Goal: Task Accomplishment & Management: Complete application form

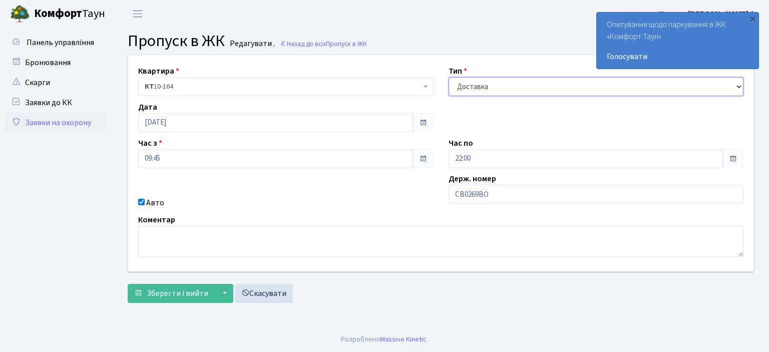
click at [508, 82] on select "- Доставка Таксі Гості Сервіс" at bounding box center [595, 86] width 295 height 19
click at [448, 77] on select "- Доставка Таксі Гості Сервіс" at bounding box center [595, 86] width 295 height 19
click at [495, 202] on input "СВ0269ВО" at bounding box center [595, 194] width 295 height 19
type input "С"
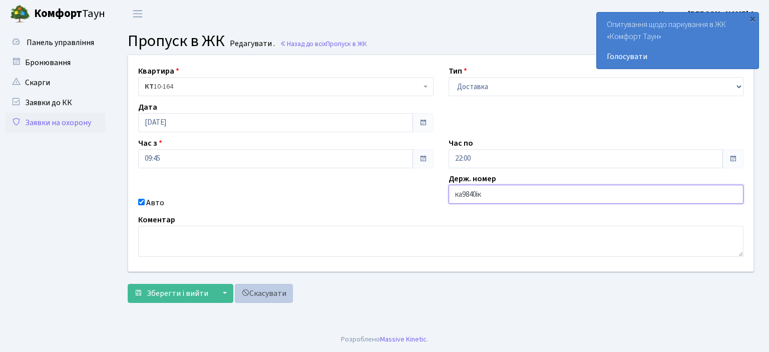
type input "ка9840ік"
click at [128, 284] on button "Зберегти і вийти" at bounding box center [171, 293] width 87 height 19
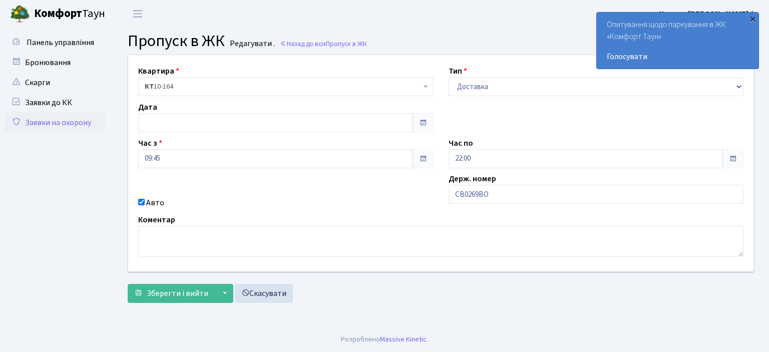
click at [752, 18] on div "×" at bounding box center [752, 19] width 10 height 10
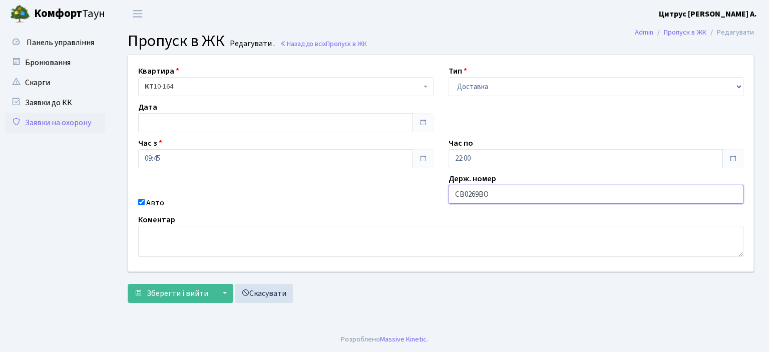
drag, startPoint x: 528, startPoint y: 200, endPoint x: 398, endPoint y: 214, distance: 130.8
click at [398, 214] on div "Квартира <b>КТ</b>&nbsp;&nbsp;&nbsp;&nbsp;10-164 КТ 10-164 Тип - Доставка Таксі…" at bounding box center [441, 163] width 640 height 216
type input "ка9840ік"
click at [128, 284] on button "Зберегти і вийти" at bounding box center [171, 293] width 87 height 19
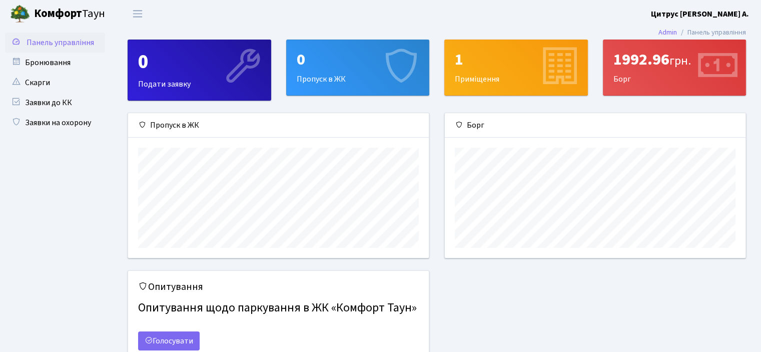
scroll to position [144, 300]
click at [50, 106] on link "Заявки до КК" at bounding box center [55, 103] width 100 height 20
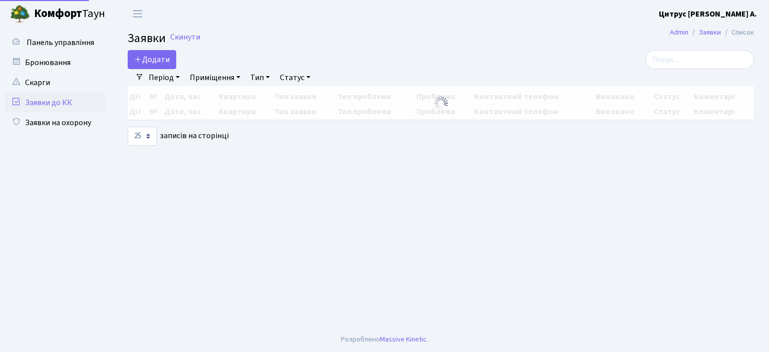
select select "25"
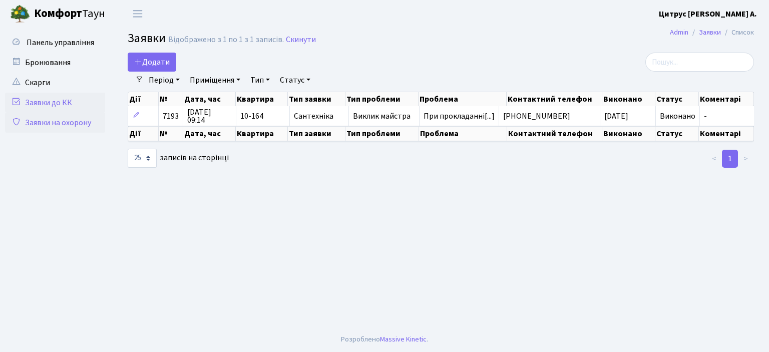
click at [54, 126] on link "Заявки на охорону" at bounding box center [55, 123] width 100 height 20
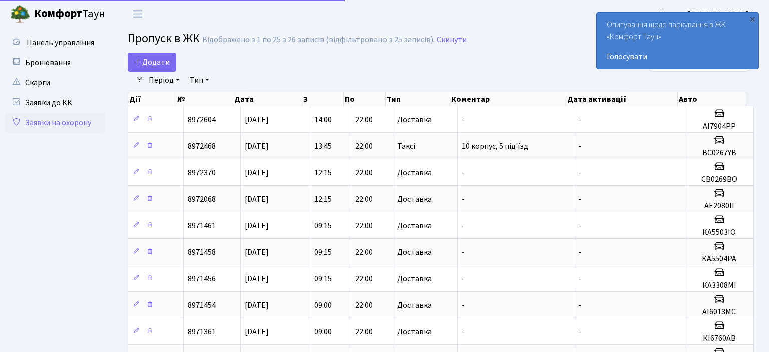
select select "25"
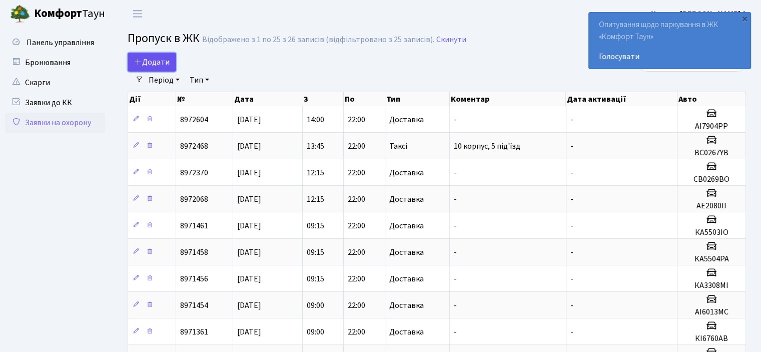
click at [165, 55] on link "Додати" at bounding box center [152, 62] width 49 height 19
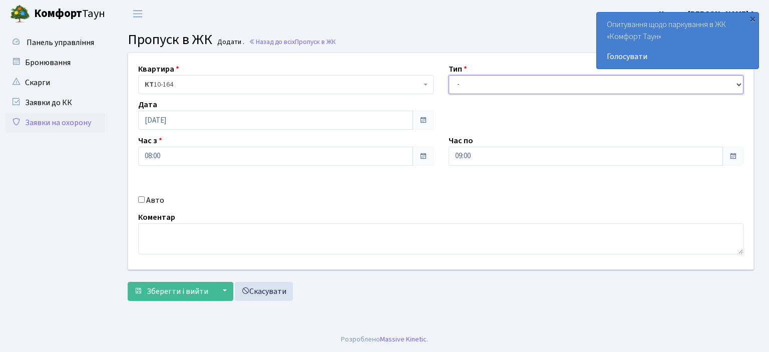
click at [472, 88] on select "- Доставка Таксі Гості Сервіс" at bounding box center [595, 84] width 295 height 19
select select "1"
click at [448, 75] on select "- Доставка Таксі Гості Сервіс" at bounding box center [595, 84] width 295 height 19
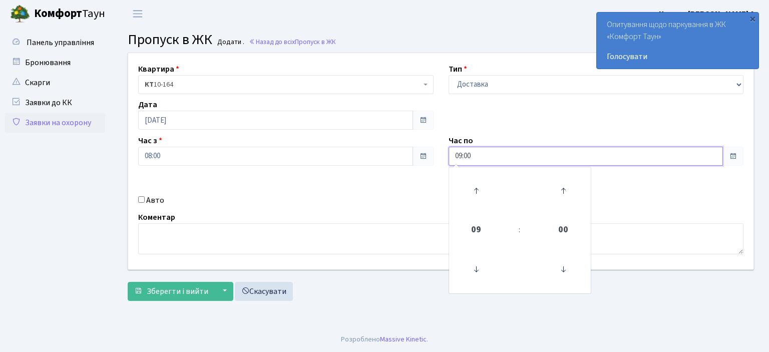
click at [463, 157] on input "09:00" at bounding box center [585, 156] width 275 height 19
click at [461, 161] on input "09:00" at bounding box center [585, 156] width 275 height 19
type input "22:00"
click at [139, 202] on input "Авто" at bounding box center [141, 199] width 7 height 7
checkbox input "true"
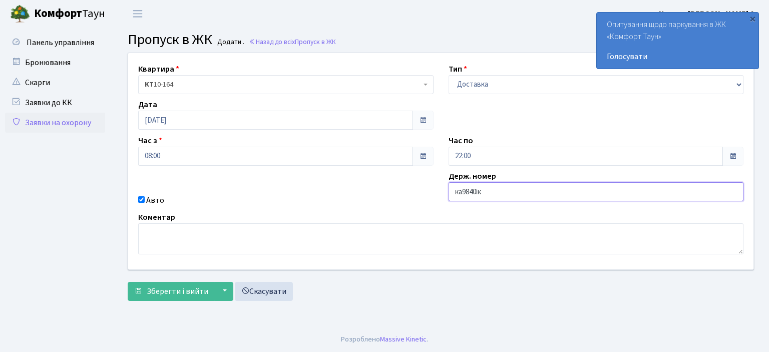
type input "ка9840ік"
click at [128, 282] on button "Зберегти і вийти" at bounding box center [171, 291] width 87 height 19
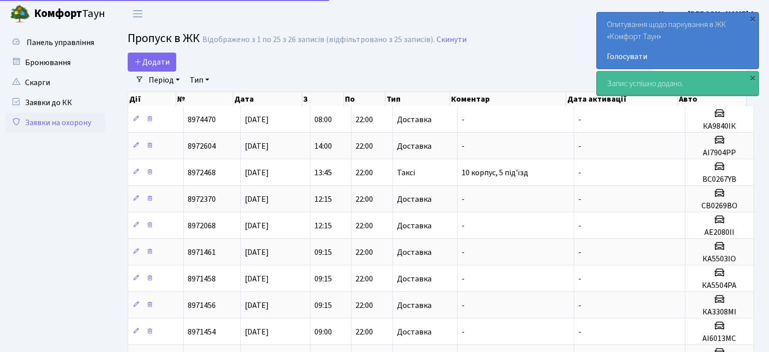
select select "25"
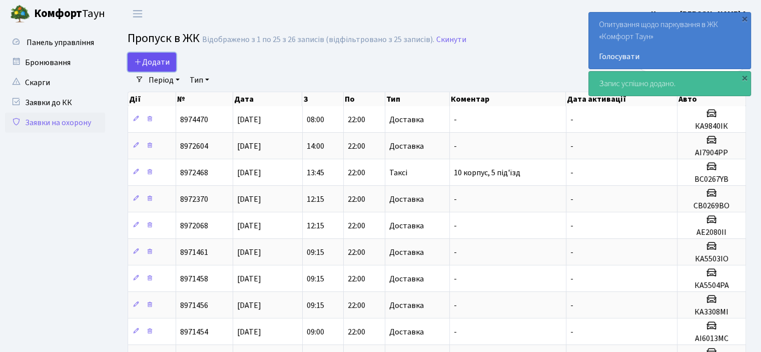
click at [163, 58] on span "Додати" at bounding box center [152, 62] width 36 height 11
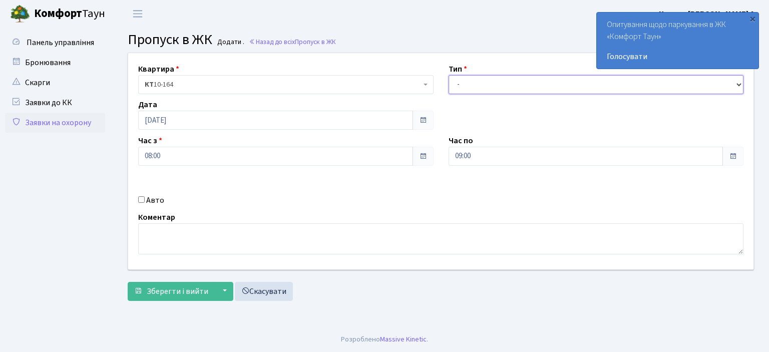
drag, startPoint x: 489, startPoint y: 80, endPoint x: 489, endPoint y: 93, distance: 13.5
click at [489, 80] on select "- Доставка Таксі Гості Сервіс" at bounding box center [595, 84] width 295 height 19
select select "1"
click at [448, 75] on select "- Доставка Таксі Гості Сервіс" at bounding box center [595, 84] width 295 height 19
click at [463, 158] on input "09:00" at bounding box center [585, 156] width 275 height 19
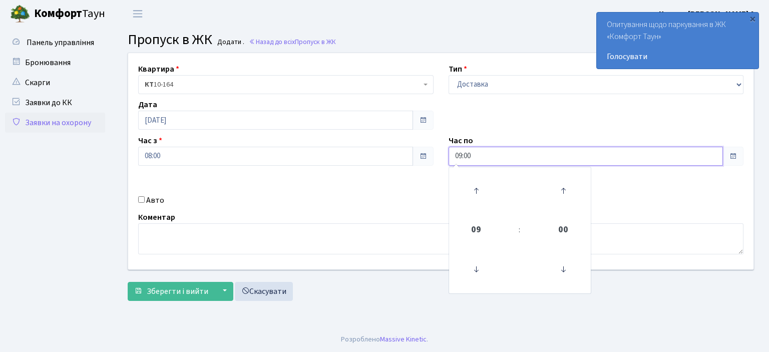
click at [462, 157] on input "09:00" at bounding box center [585, 156] width 275 height 19
type input "22:00"
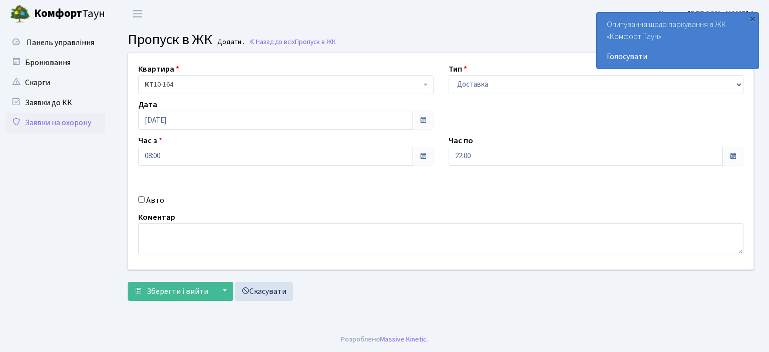
click at [139, 200] on input "Авто" at bounding box center [141, 199] width 7 height 7
checkbox input "true"
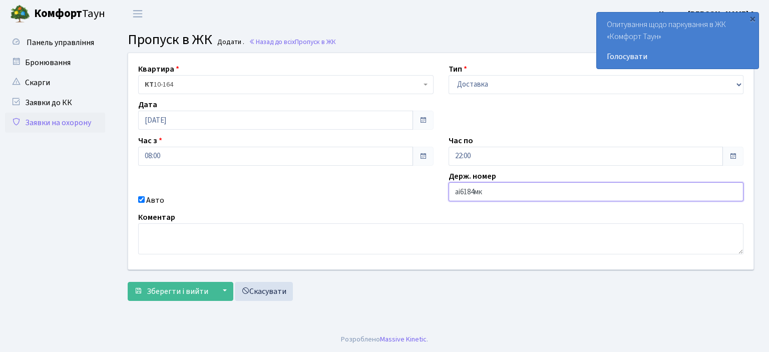
type input "аі6184мк"
click at [128, 282] on button "Зберегти і вийти" at bounding box center [171, 291] width 87 height 19
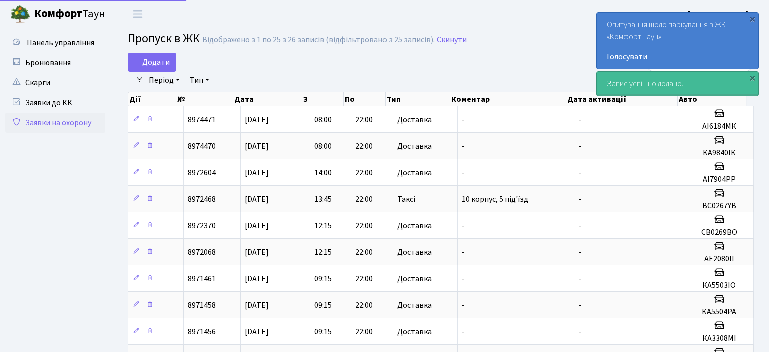
select select "25"
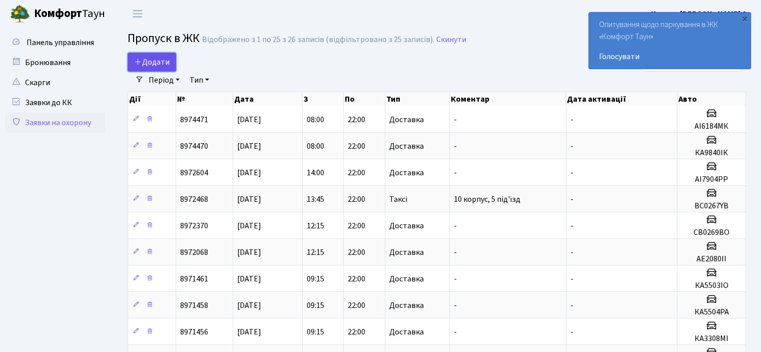
click at [149, 54] on link "Додати" at bounding box center [152, 62] width 49 height 19
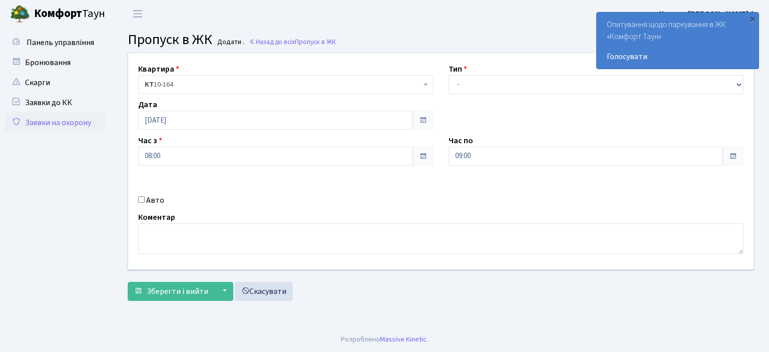
drag, startPoint x: 546, startPoint y: 67, endPoint x: 538, endPoint y: 80, distance: 15.5
click at [545, 67] on div "Тип - Доставка Таксі Гості Сервіс" at bounding box center [596, 78] width 310 height 31
drag, startPoint x: 538, startPoint y: 80, endPoint x: 532, endPoint y: 92, distance: 13.4
click at [538, 80] on select "- Доставка Таксі Гості Сервіс" at bounding box center [595, 84] width 295 height 19
select select "1"
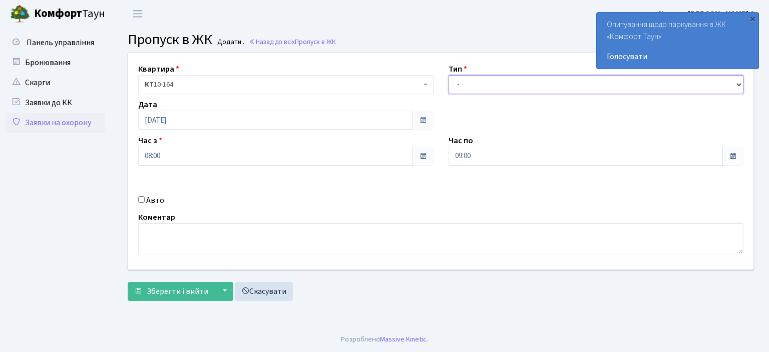
click at [448, 75] on select "- Доставка Таксі Гості Сервіс" at bounding box center [595, 84] width 295 height 19
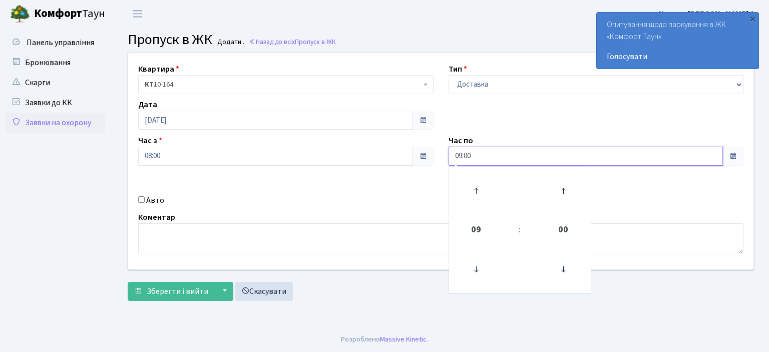
click at [462, 154] on input "09:00" at bounding box center [585, 156] width 275 height 19
type input "22:00"
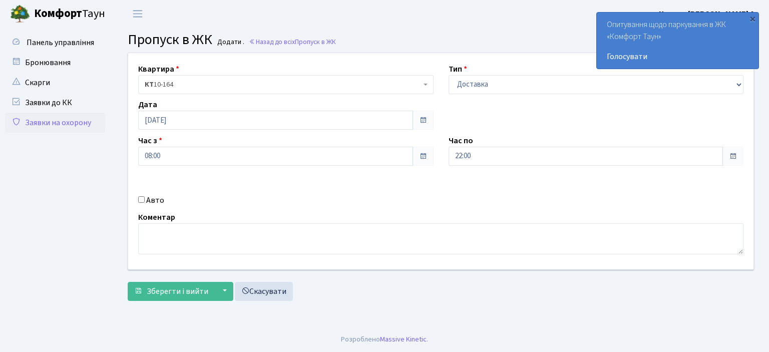
click at [142, 202] on input "Авто" at bounding box center [141, 199] width 7 height 7
checkbox input "true"
type input "аа7563іо"
click at [128, 282] on button "Зберегти і вийти" at bounding box center [171, 291] width 87 height 19
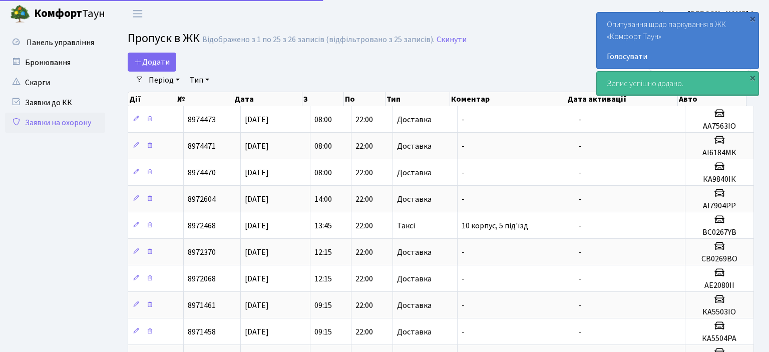
select select "25"
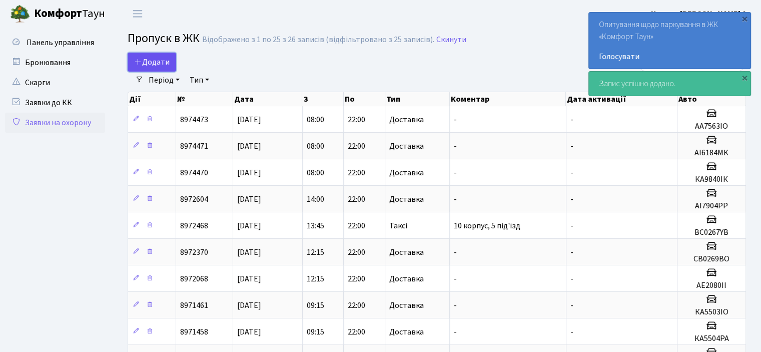
click at [144, 64] on span "Додати" at bounding box center [152, 62] width 36 height 11
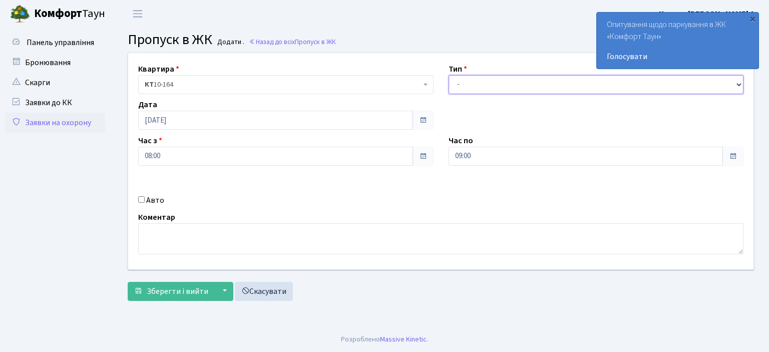
drag, startPoint x: 459, startPoint y: 86, endPoint x: 459, endPoint y: 92, distance: 6.0
click at [459, 87] on select "- Доставка Таксі Гості Сервіс" at bounding box center [595, 84] width 295 height 19
select select "1"
click at [448, 75] on select "- Доставка Таксі Гості Сервіс" at bounding box center [595, 84] width 295 height 19
drag, startPoint x: 461, startPoint y: 158, endPoint x: 461, endPoint y: 165, distance: 7.5
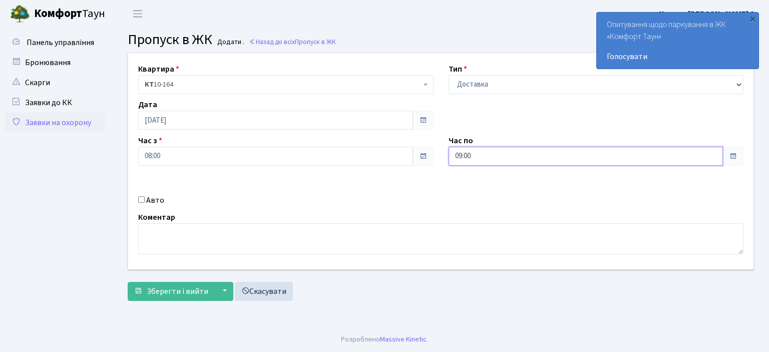
click at [461, 160] on input "09:00" at bounding box center [585, 156] width 275 height 19
type input "22:00"
click at [141, 197] on input "Авто" at bounding box center [141, 199] width 7 height 7
checkbox input "true"
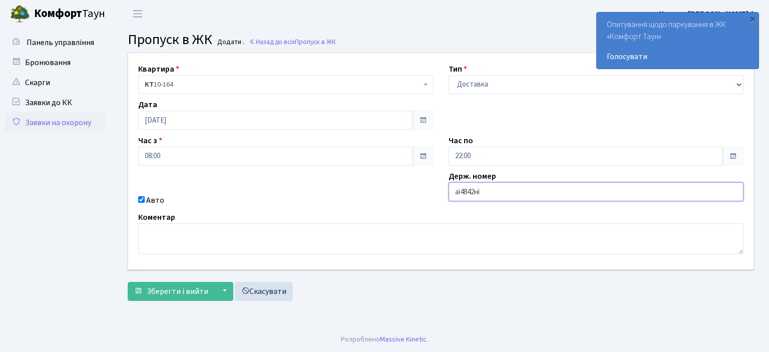
type input "аі4842ні"
click at [128, 282] on button "Зберегти і вийти" at bounding box center [171, 291] width 87 height 19
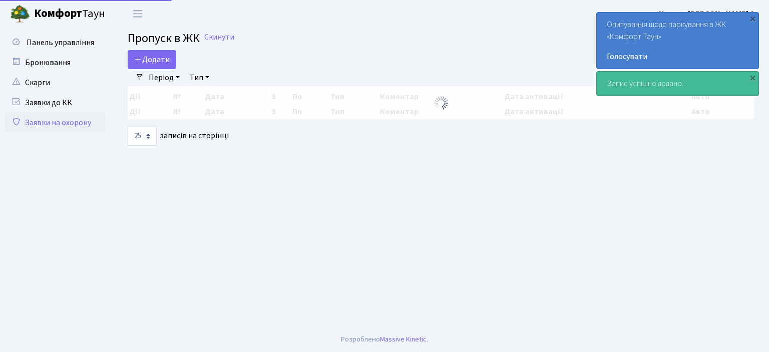
select select "25"
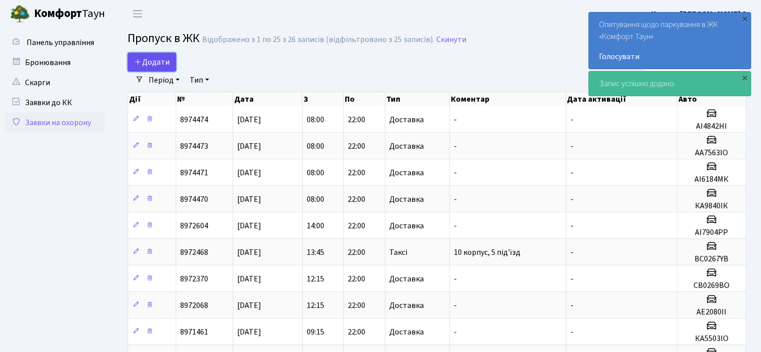
click at [164, 71] on link "Додати" at bounding box center [152, 62] width 49 height 19
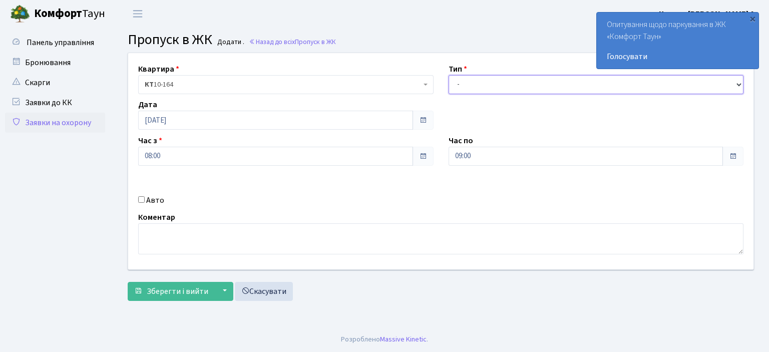
click at [465, 84] on select "- Доставка Таксі Гості Сервіс" at bounding box center [595, 84] width 295 height 19
select select "1"
click at [448, 75] on select "- Доставка Таксі Гості Сервіс" at bounding box center [595, 84] width 295 height 19
drag, startPoint x: 462, startPoint y: 155, endPoint x: 462, endPoint y: 162, distance: 6.5
click at [462, 162] on input "09:00" at bounding box center [585, 156] width 275 height 19
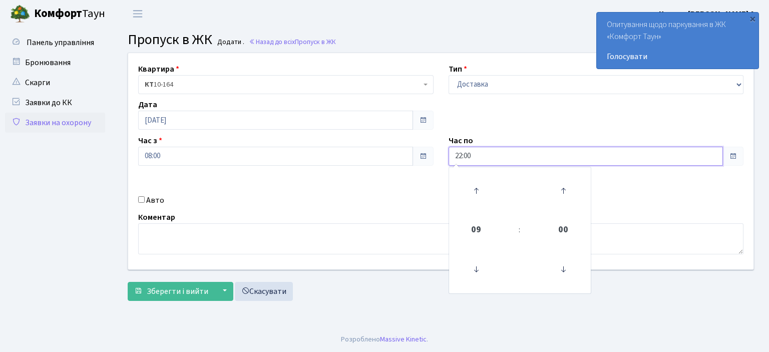
type input "22:00"
click at [142, 199] on input "Авто" at bounding box center [141, 199] width 7 height 7
checkbox input "true"
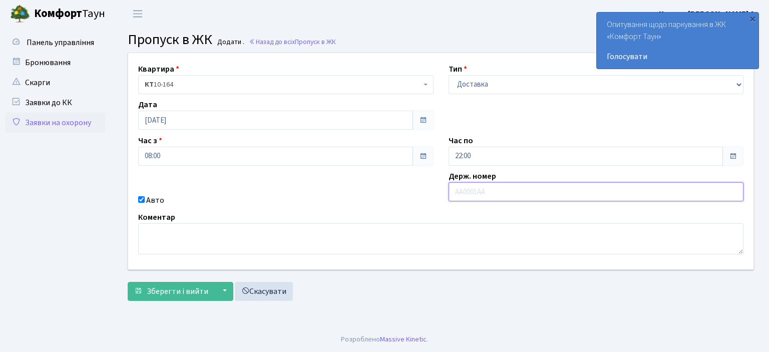
click at [468, 194] on input "text" at bounding box center [595, 191] width 295 height 19
type input "ка5369сс"
click at [128, 282] on button "Зберегти і вийти" at bounding box center [171, 291] width 87 height 19
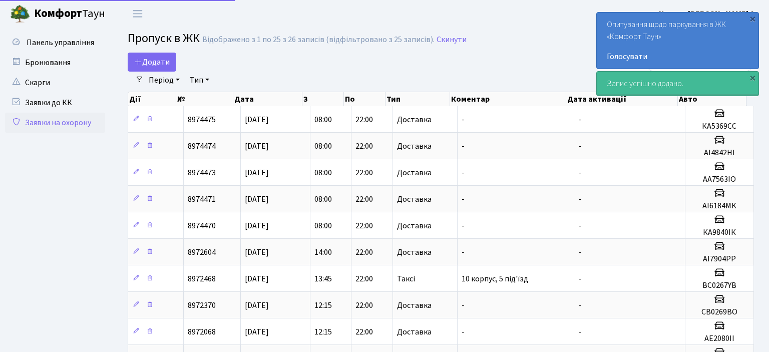
select select "25"
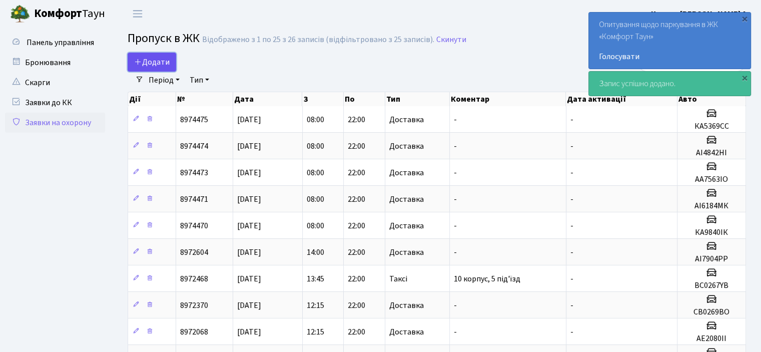
click at [154, 68] on link "Додати" at bounding box center [152, 62] width 49 height 19
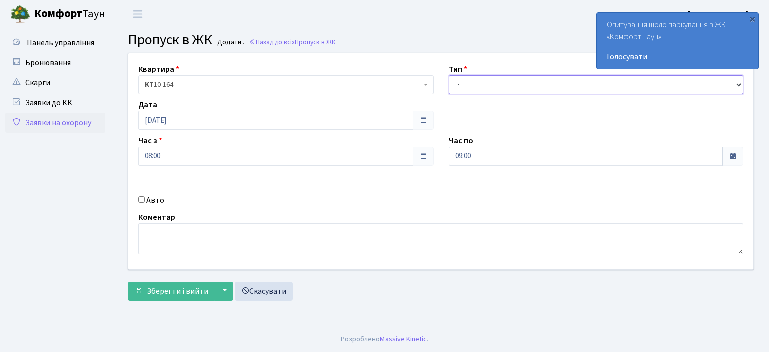
click at [498, 88] on select "- Доставка Таксі Гості Сервіс" at bounding box center [595, 84] width 295 height 19
select select "1"
click at [448, 75] on select "- Доставка Таксі Гості Сервіс" at bounding box center [595, 84] width 295 height 19
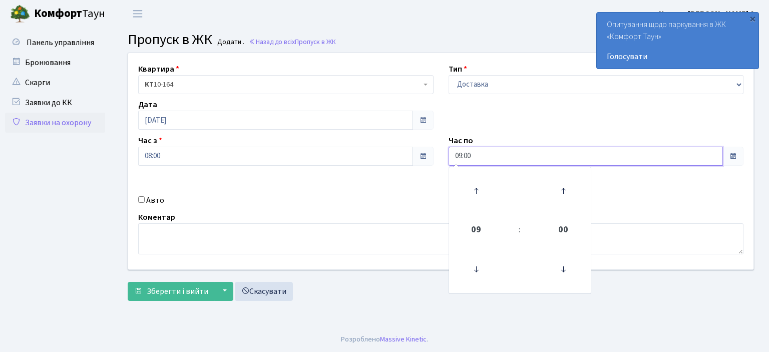
click at [460, 156] on input "09:00" at bounding box center [585, 156] width 275 height 19
type input "22:00"
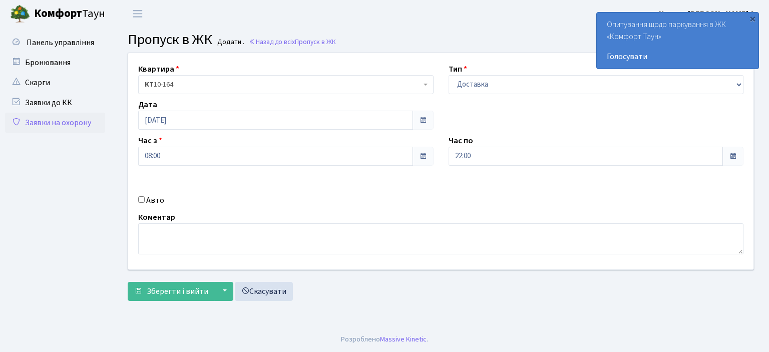
drag, startPoint x: 420, startPoint y: 199, endPoint x: 471, endPoint y: 189, distance: 51.4
click at [420, 197] on div "Авто" at bounding box center [286, 200] width 310 height 12
click at [143, 202] on input "Авто" at bounding box center [141, 199] width 7 height 7
checkbox input "true"
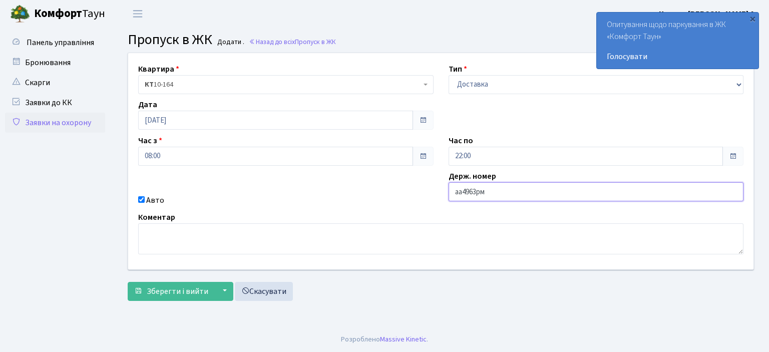
type input "аа4963рм"
click at [128, 282] on button "Зберегти і вийти" at bounding box center [171, 291] width 87 height 19
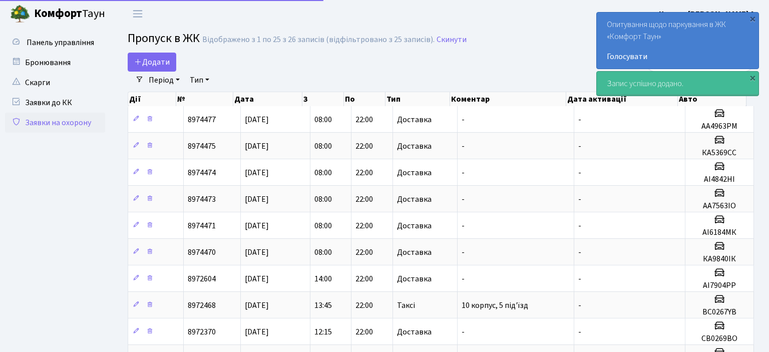
select select "25"
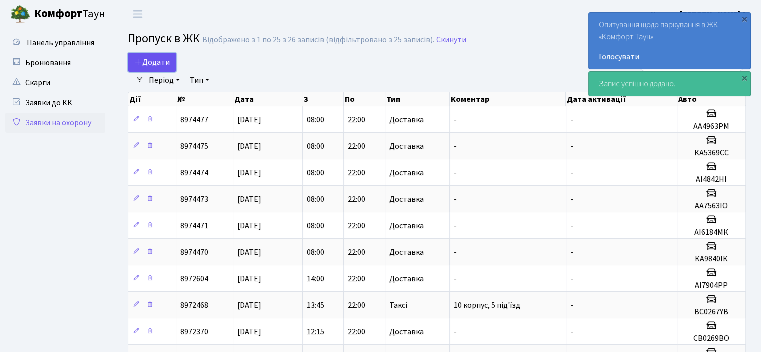
click at [152, 66] on span "Додати" at bounding box center [152, 62] width 36 height 11
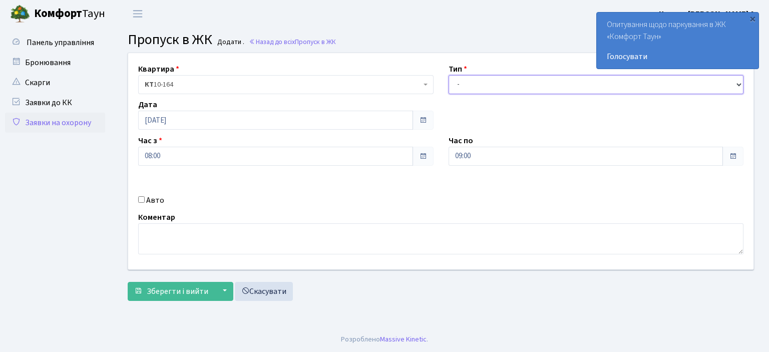
drag, startPoint x: 477, startPoint y: 79, endPoint x: 477, endPoint y: 91, distance: 12.5
click at [477, 80] on select "- Доставка Таксі Гості Сервіс" at bounding box center [595, 84] width 295 height 19
select select "1"
click at [448, 75] on select "- Доставка Таксі Гості Сервіс" at bounding box center [595, 84] width 295 height 19
drag, startPoint x: 461, startPoint y: 157, endPoint x: 462, endPoint y: 164, distance: 7.7
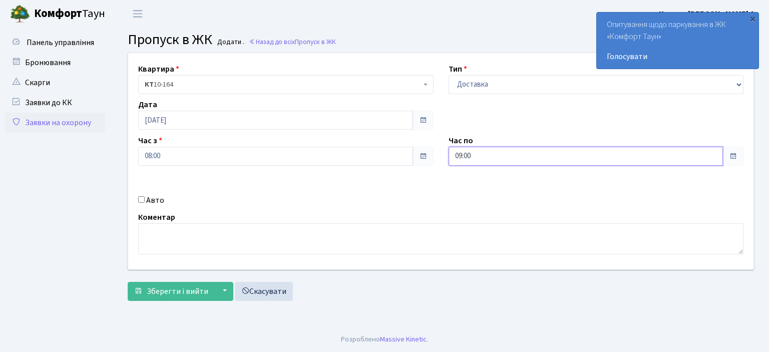
click at [461, 161] on input "09:00" at bounding box center [585, 156] width 275 height 19
type input "22:00"
click at [142, 196] on input "Авто" at bounding box center [141, 199] width 7 height 7
checkbox input "true"
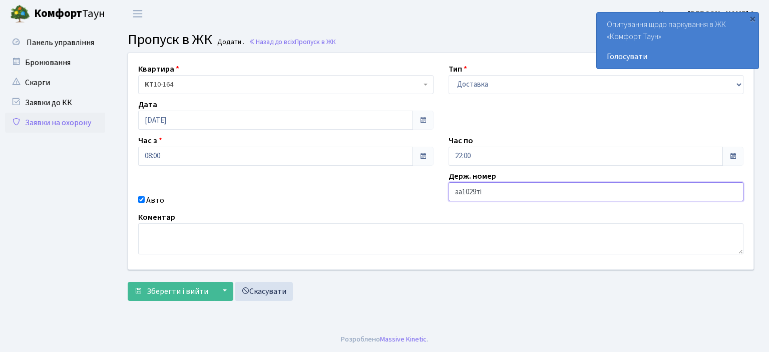
type input "аа1029ті"
click at [128, 282] on button "Зберегти і вийти" at bounding box center [171, 291] width 87 height 19
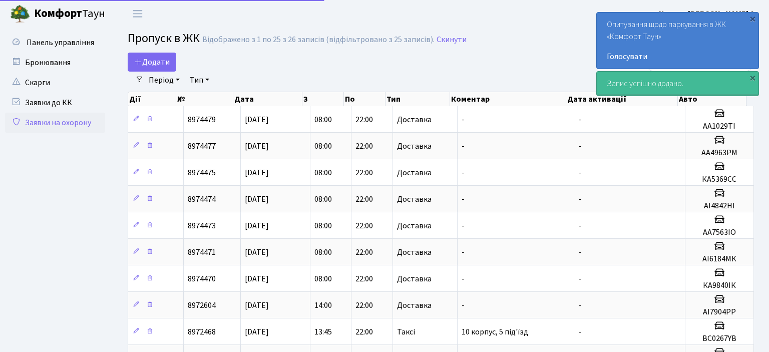
select select "25"
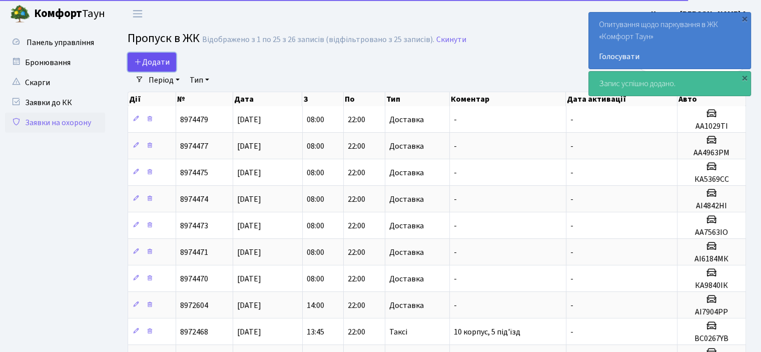
click at [156, 67] on span "Додати" at bounding box center [152, 62] width 36 height 11
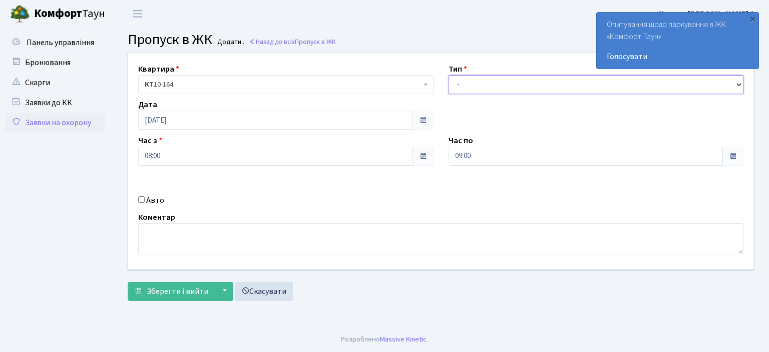
click at [510, 88] on select "- Доставка Таксі Гості Сервіс" at bounding box center [595, 84] width 295 height 19
select select "1"
click at [448, 75] on select "- Доставка Таксі Гості Сервіс" at bounding box center [595, 84] width 295 height 19
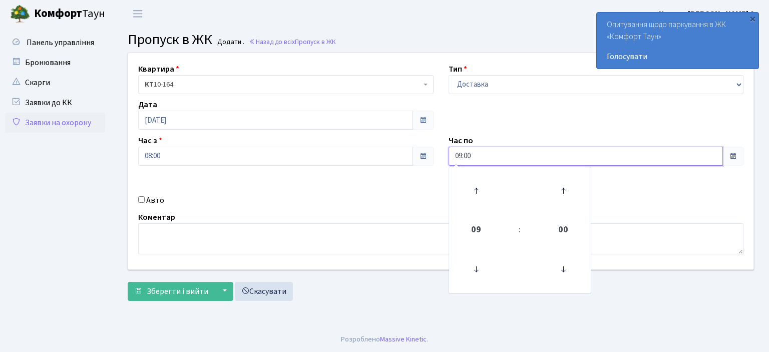
click at [460, 157] on input "09:00" at bounding box center [585, 156] width 275 height 19
type input "22:00"
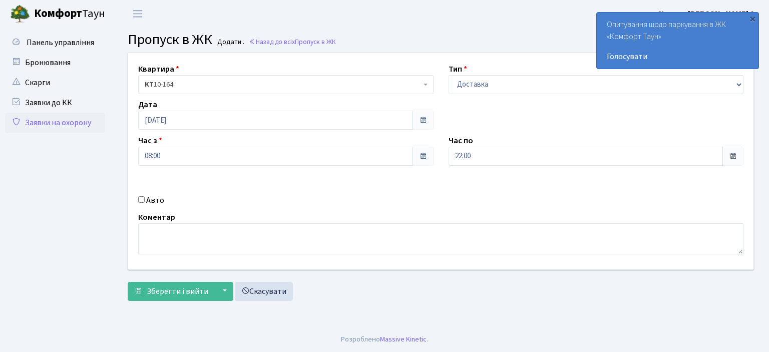
click at [138, 199] on input "Авто" at bounding box center [141, 199] width 7 height 7
checkbox input "true"
type input "аа1072ті"
click at [128, 282] on button "Зберегти і вийти" at bounding box center [171, 291] width 87 height 19
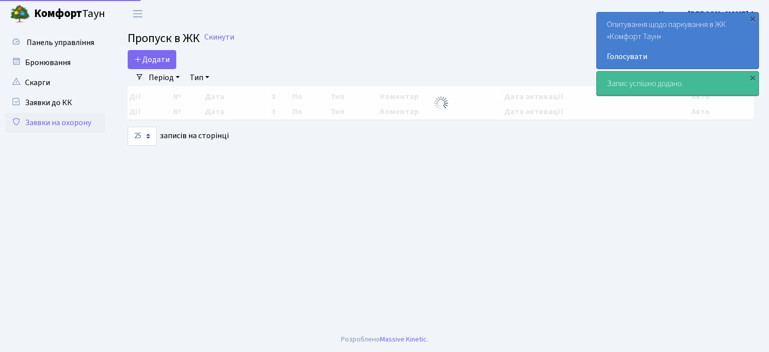
select select "25"
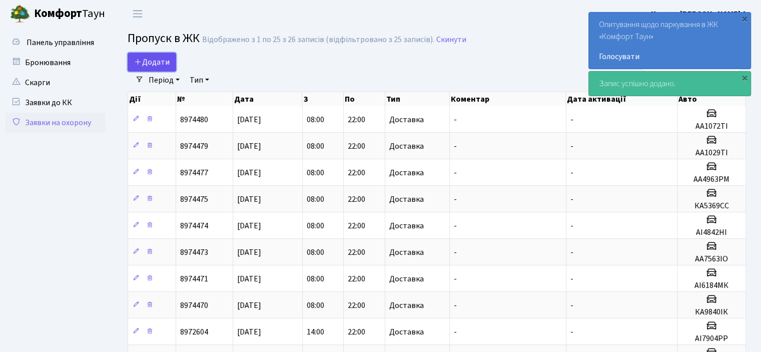
click at [162, 60] on span "Додати" at bounding box center [152, 62] width 36 height 11
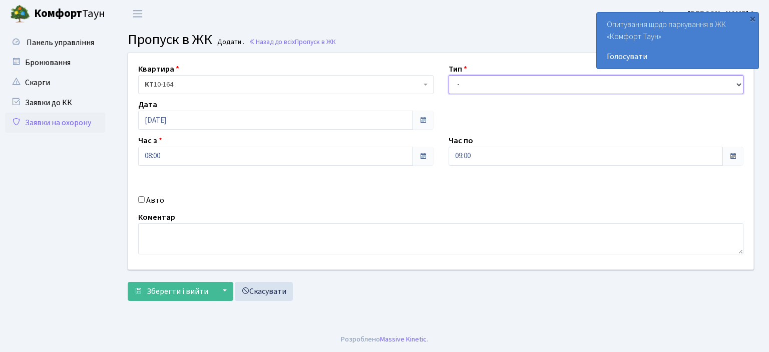
drag, startPoint x: 511, startPoint y: 87, endPoint x: 510, endPoint y: 92, distance: 5.1
click at [510, 88] on select "- Доставка Таксі Гості Сервіс" at bounding box center [595, 84] width 295 height 19
select select "1"
click at [448, 75] on select "- Доставка Таксі Гості Сервіс" at bounding box center [595, 84] width 295 height 19
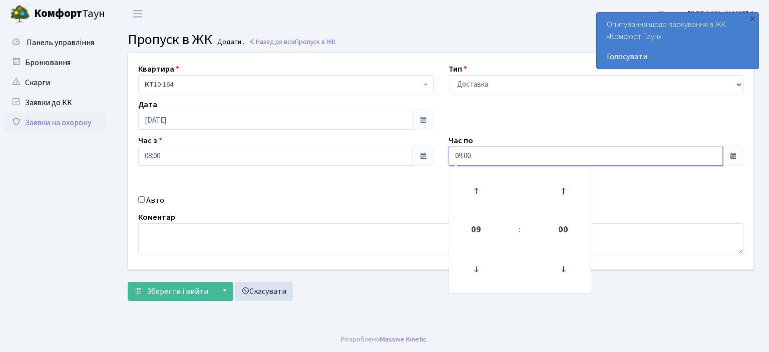
click at [462, 156] on input "09:00" at bounding box center [585, 156] width 275 height 19
type input "22:00"
click at [142, 199] on input "Авто" at bounding box center [141, 199] width 7 height 7
checkbox input "true"
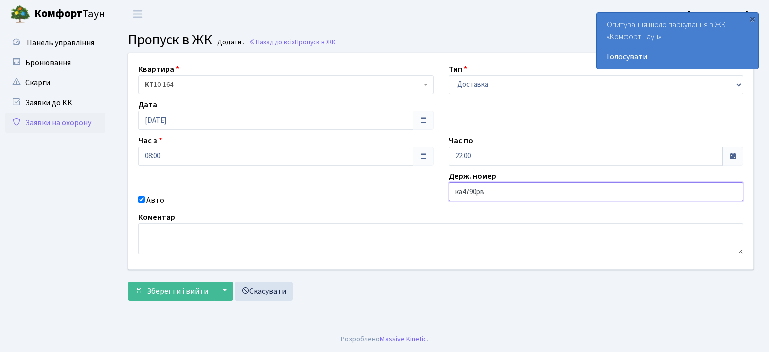
type input "ка4790рв"
click at [128, 282] on button "Зберегти і вийти" at bounding box center [171, 291] width 87 height 19
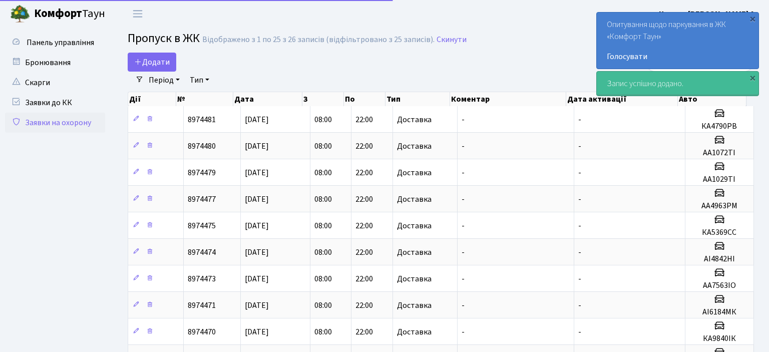
select select "25"
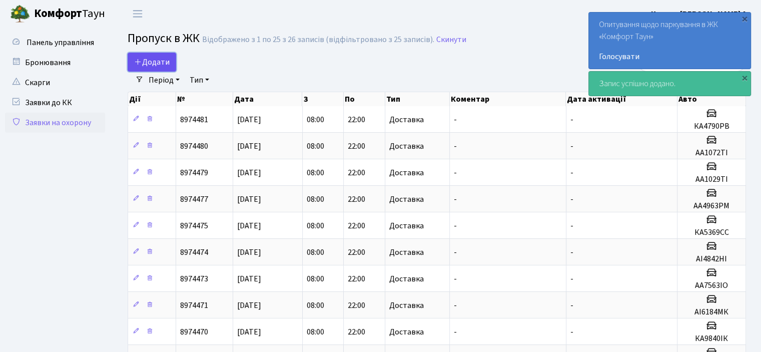
click at [162, 62] on span "Додати" at bounding box center [152, 62] width 36 height 11
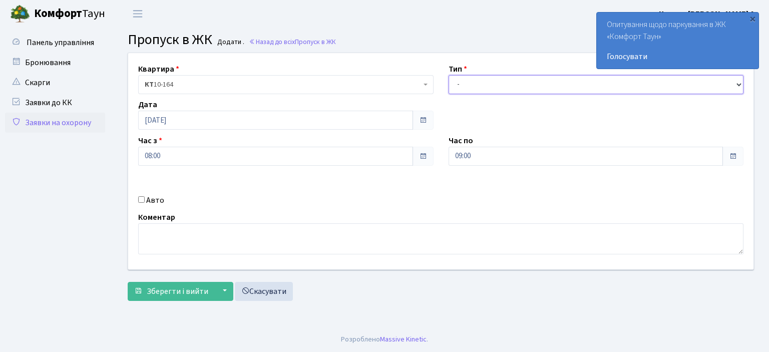
click at [494, 88] on select "- Доставка Таксі Гості Сервіс" at bounding box center [595, 84] width 295 height 19
select select "1"
click at [448, 75] on select "- Доставка Таксі Гості Сервіс" at bounding box center [595, 84] width 295 height 19
click at [460, 163] on input "09:00" at bounding box center [585, 156] width 275 height 19
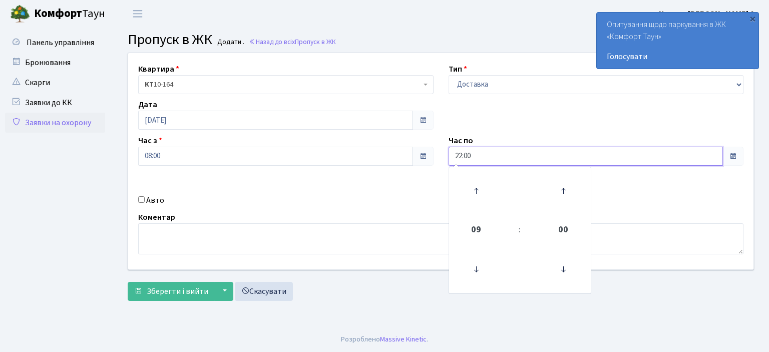
type input "22:00"
drag, startPoint x: 394, startPoint y: 167, endPoint x: 444, endPoint y: 208, distance: 65.1
click at [394, 170] on div "Квартира <b>КТ</b>&nbsp;&nbsp;&nbsp;&nbsp;10-164 КТ 10-164 Тип - Доставка Таксі…" at bounding box center [441, 161] width 640 height 216
click at [143, 198] on input "Авто" at bounding box center [141, 199] width 7 height 7
checkbox input "true"
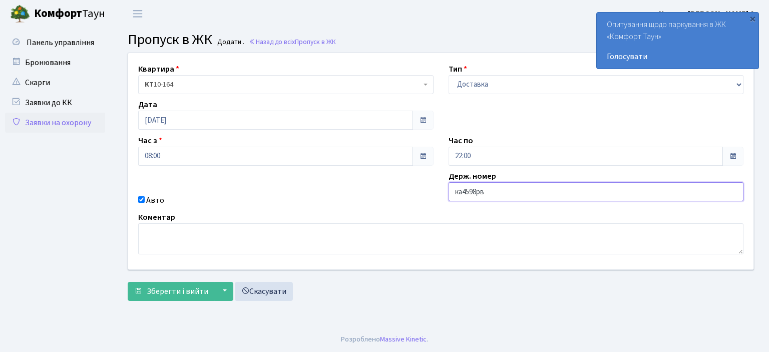
type input "ка4598рв"
click at [128, 282] on button "Зберегти і вийти" at bounding box center [171, 291] width 87 height 19
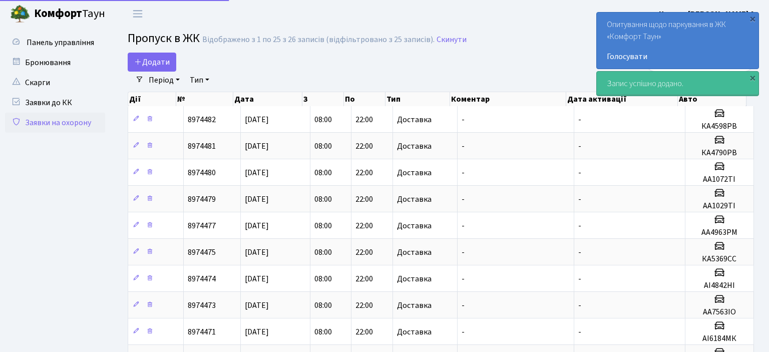
select select "25"
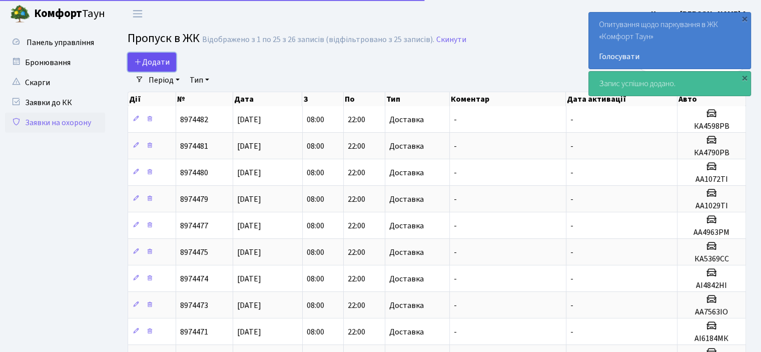
click at [163, 58] on span "Додати" at bounding box center [152, 62] width 36 height 11
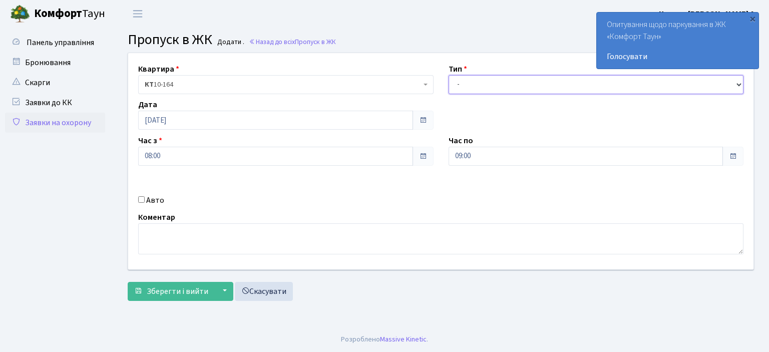
click at [460, 92] on select "- Доставка Таксі Гості Сервіс" at bounding box center [595, 84] width 295 height 19
select select "1"
click at [448, 75] on select "- Доставка Таксі Гості Сервіс" at bounding box center [595, 84] width 295 height 19
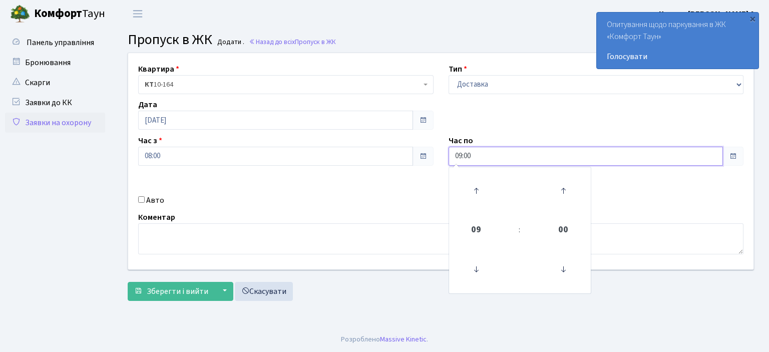
drag, startPoint x: 461, startPoint y: 157, endPoint x: 461, endPoint y: 171, distance: 14.0
click at [461, 160] on input "09:00" at bounding box center [585, 156] width 275 height 19
type input "22:00"
drag, startPoint x: 412, startPoint y: 184, endPoint x: 292, endPoint y: 192, distance: 120.4
click at [405, 183] on div "Квартира <b>КТ</b>&nbsp;&nbsp;&nbsp;&nbsp;10-164 КТ 10-164 Тип - Доставка Таксі…" at bounding box center [441, 161] width 640 height 216
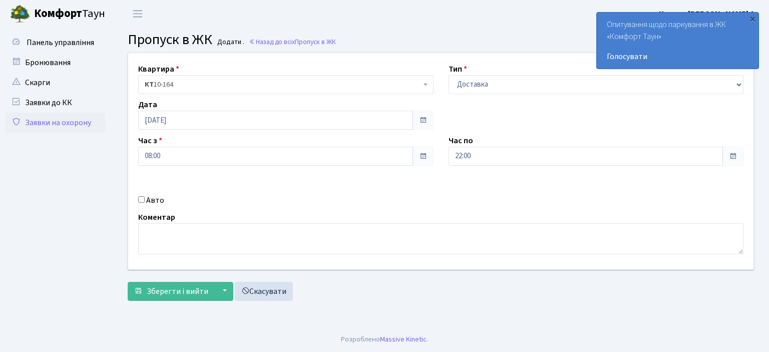
click at [140, 195] on div "Авто" at bounding box center [286, 200] width 310 height 12
click at [141, 196] on input "Авто" at bounding box center [141, 199] width 7 height 7
checkbox input "true"
click at [472, 183] on input "text" at bounding box center [595, 191] width 295 height 19
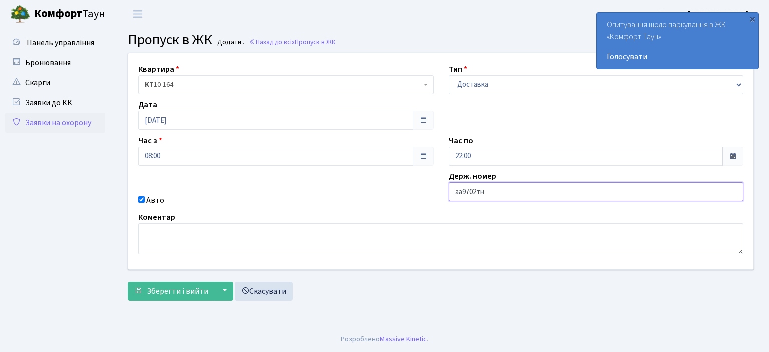
type input "аа9702тн"
click at [128, 282] on button "Зберегти і вийти" at bounding box center [171, 291] width 87 height 19
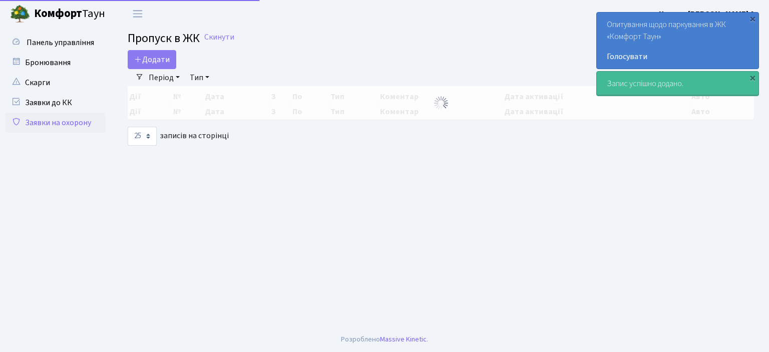
select select "25"
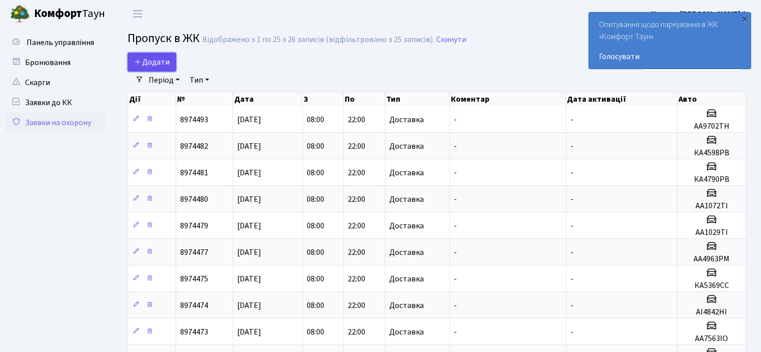
click at [152, 64] on span "Додати" at bounding box center [152, 62] width 36 height 11
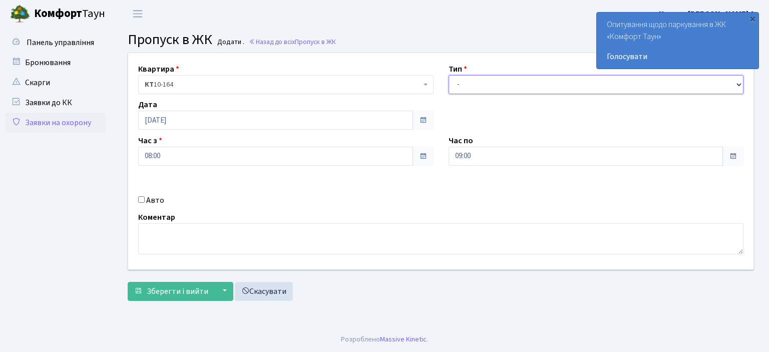
drag, startPoint x: 496, startPoint y: 77, endPoint x: 490, endPoint y: 93, distance: 16.9
click at [496, 77] on select "- Доставка Таксі Гості Сервіс" at bounding box center [595, 84] width 295 height 19
select select "1"
click at [448, 75] on select "- Доставка Таксі Гості Сервіс" at bounding box center [595, 84] width 295 height 19
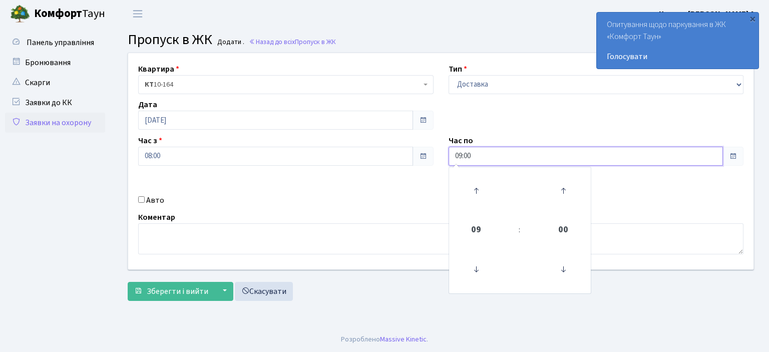
drag, startPoint x: 461, startPoint y: 155, endPoint x: 454, endPoint y: 224, distance: 68.9
click at [461, 156] on input "09:00" at bounding box center [585, 156] width 275 height 19
type input "22:00"
click at [145, 197] on div "Авто" at bounding box center [286, 200] width 310 height 12
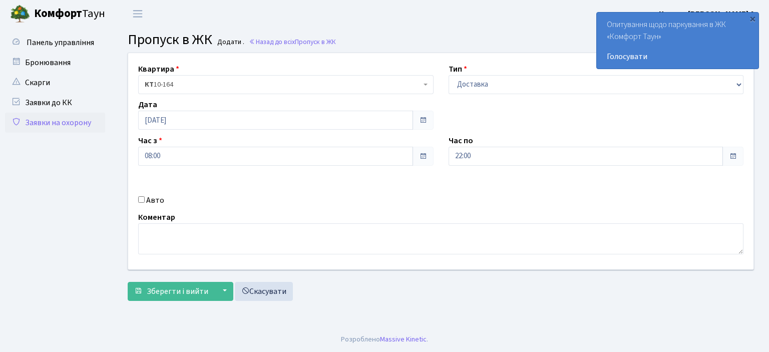
click at [144, 200] on input "Авто" at bounding box center [141, 199] width 7 height 7
checkbox input "true"
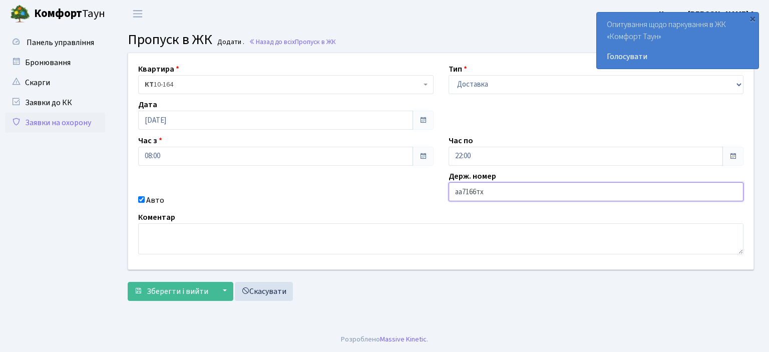
type input "аа7166тх"
click at [128, 282] on button "Зберегти і вийти" at bounding box center [171, 291] width 87 height 19
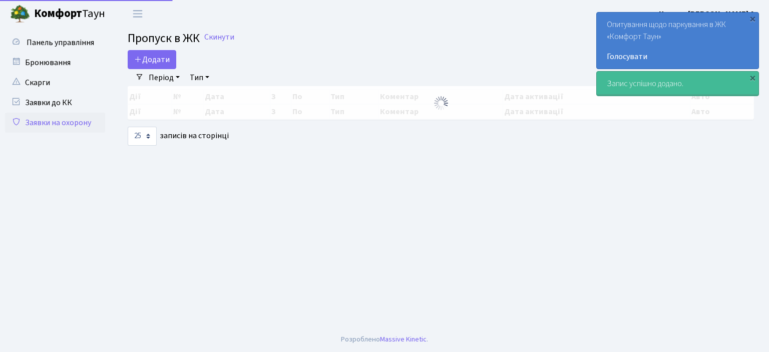
select select "25"
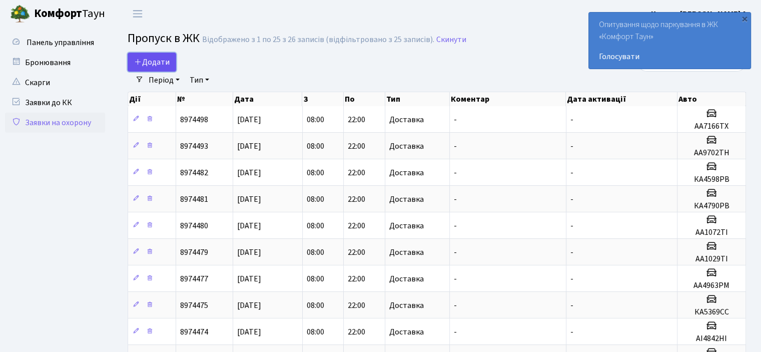
click at [139, 68] on link "Додати" at bounding box center [152, 62] width 49 height 19
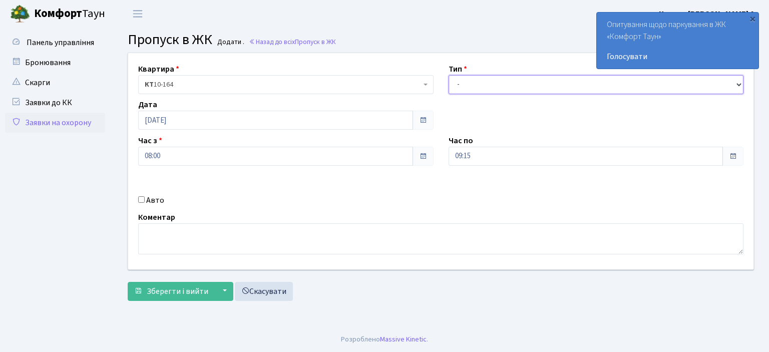
click at [527, 77] on select "- Доставка Таксі Гості Сервіс" at bounding box center [595, 84] width 295 height 19
select select "1"
click at [448, 75] on select "- Доставка Таксі Гості Сервіс" at bounding box center [595, 84] width 295 height 19
click at [462, 154] on input "09:15" at bounding box center [585, 156] width 275 height 19
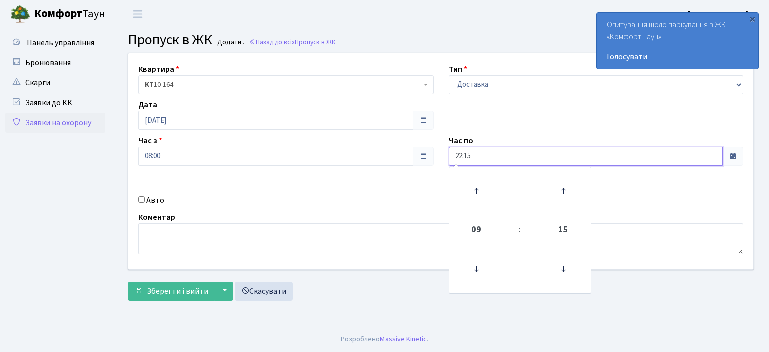
type input "22:15"
click at [143, 203] on div "Авто" at bounding box center [286, 200] width 310 height 12
click at [143, 199] on input "Авто" at bounding box center [141, 199] width 7 height 7
checkbox input "true"
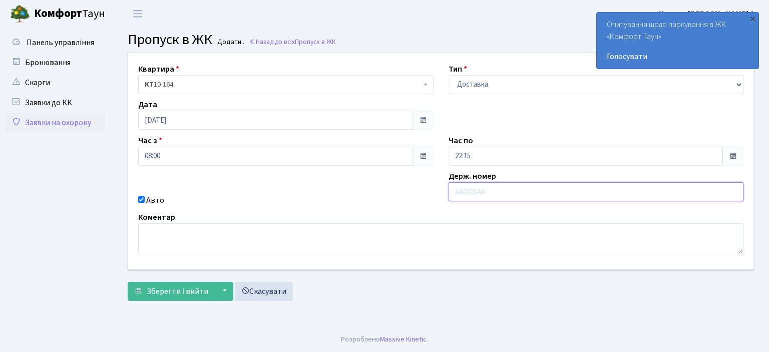
click at [484, 188] on input "text" at bounding box center [595, 191] width 295 height 19
type input "аа9335ор"
click at [128, 282] on button "Зберегти і вийти" at bounding box center [171, 291] width 87 height 19
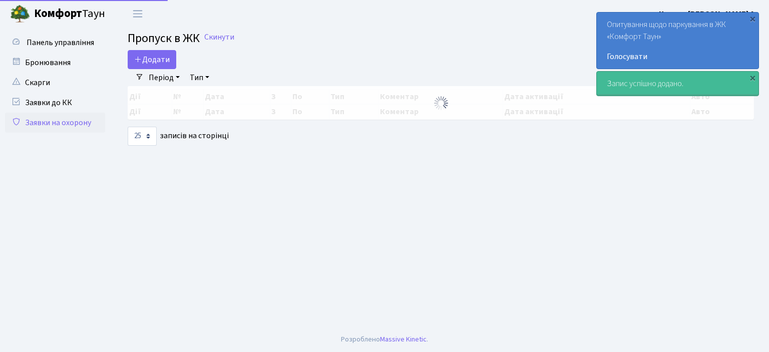
select select "25"
